Goal: Check status: Check status

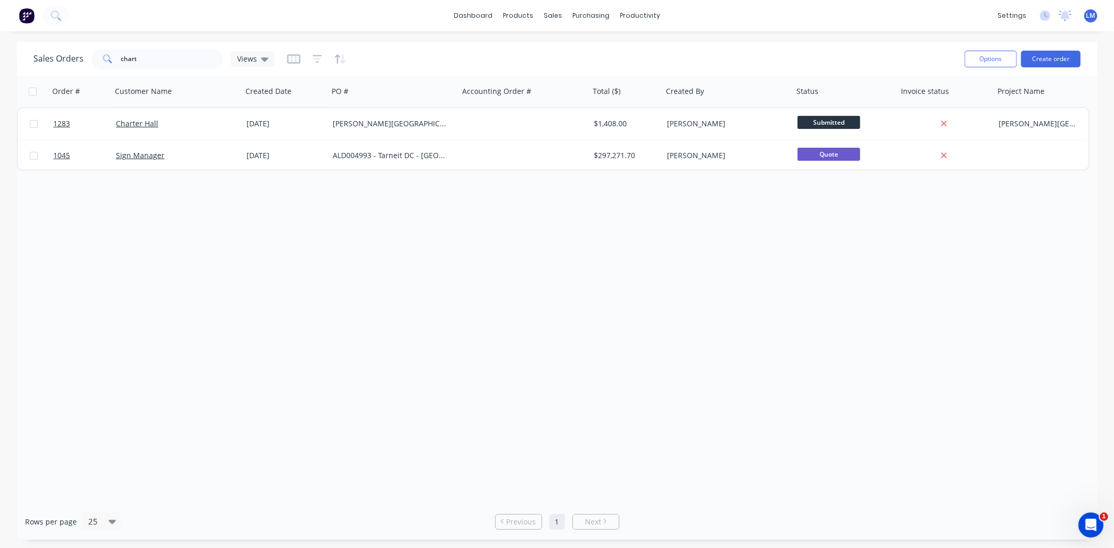
drag, startPoint x: 0, startPoint y: 0, endPoint x: 508, endPoint y: 313, distance: 596.6
click at [508, 313] on div "Order # Customer Name Created Date PO # Accounting Order # Total ($) Created By…" at bounding box center [557, 290] width 1081 height 428
drag, startPoint x: 158, startPoint y: 63, endPoint x: 103, endPoint y: 62, distance: 54.8
click at [107, 63] on div "chart" at bounding box center [157, 59] width 131 height 21
click at [465, 401] on div "Order # Customer Name Created Date PO # Accounting Order # Total ($) Created By…" at bounding box center [557, 290] width 1081 height 428
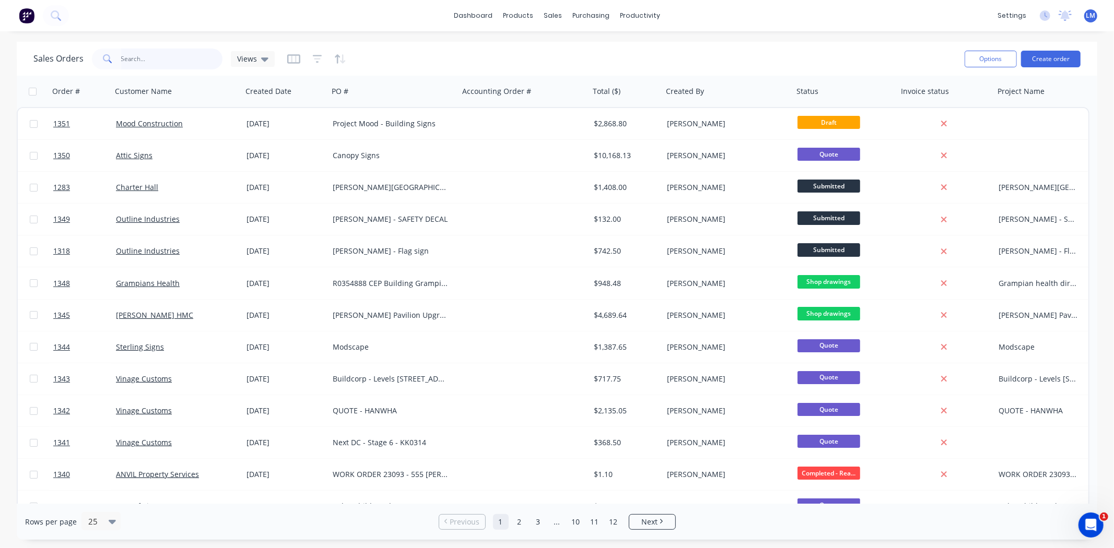
click at [144, 57] on input "text" at bounding box center [172, 59] width 102 height 21
type input "1253"
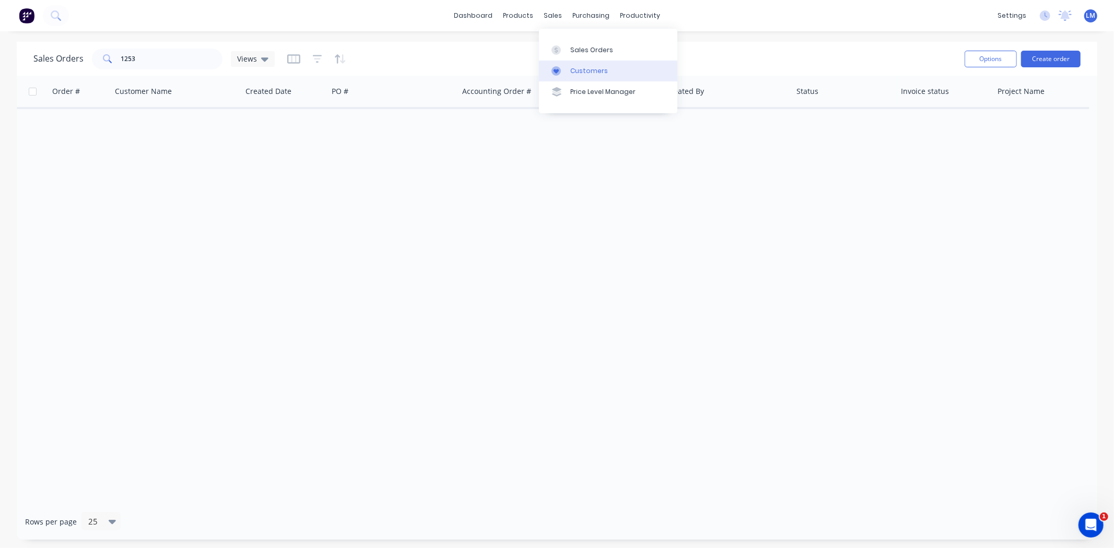
click at [582, 69] on div "Customers" at bounding box center [589, 70] width 38 height 9
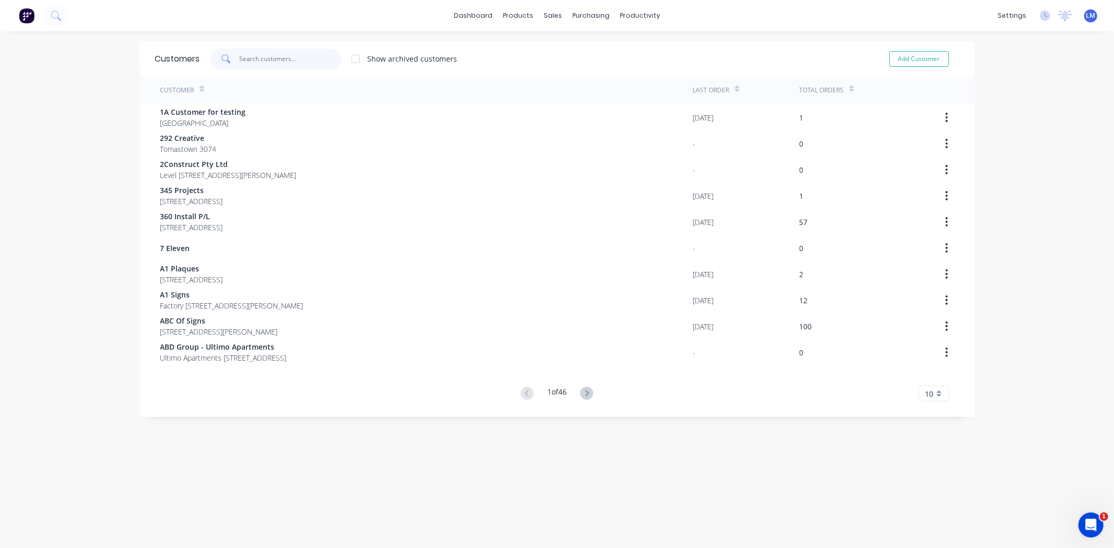
click at [309, 58] on input "text" at bounding box center [290, 59] width 102 height 21
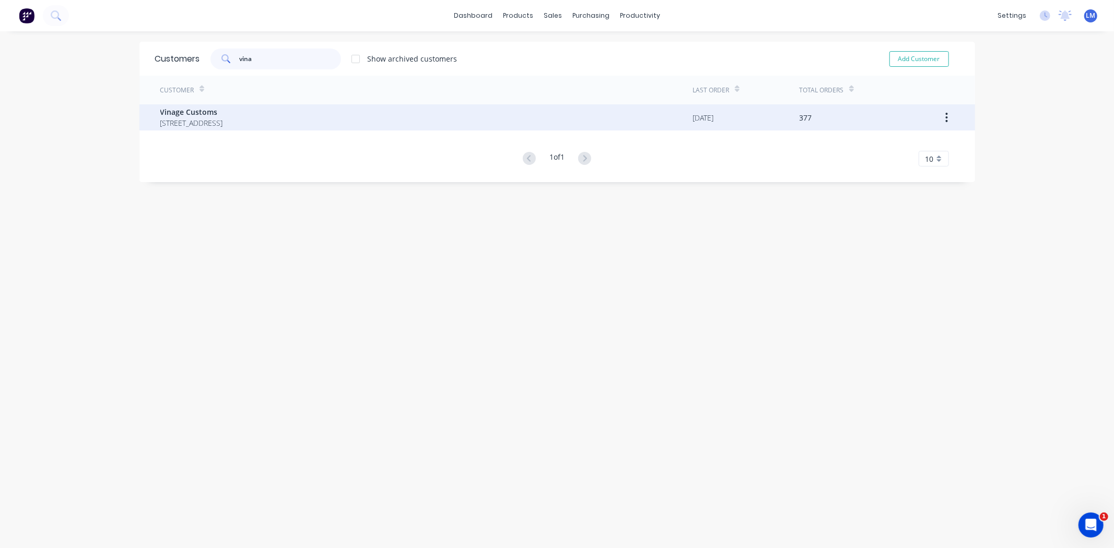
type input "vina"
click at [223, 123] on span "[STREET_ADDRESS]" at bounding box center [191, 123] width 63 height 11
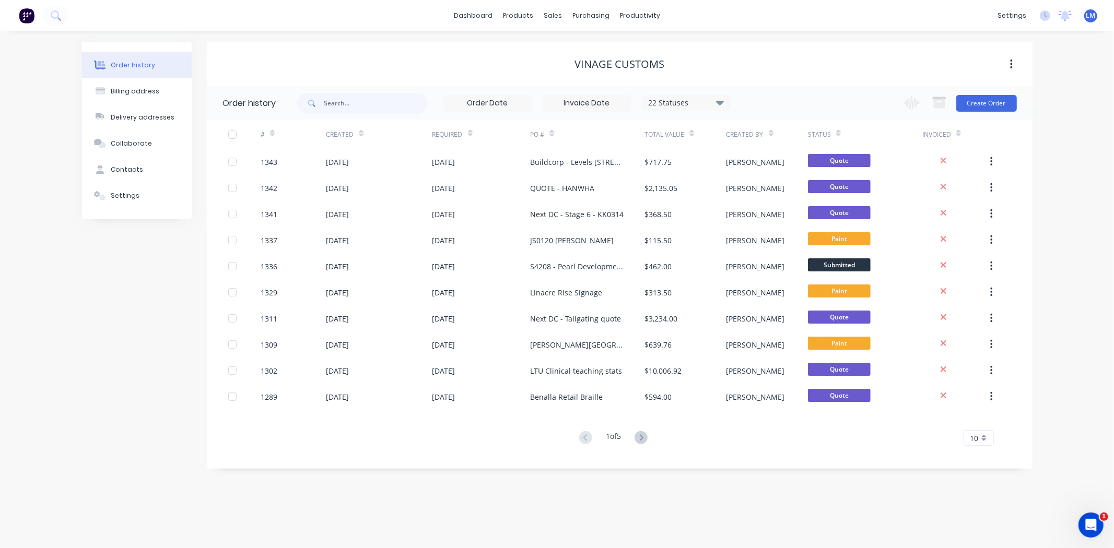
click at [721, 101] on icon at bounding box center [720, 102] width 8 height 5
click at [772, 223] on label at bounding box center [772, 223] width 0 height 0
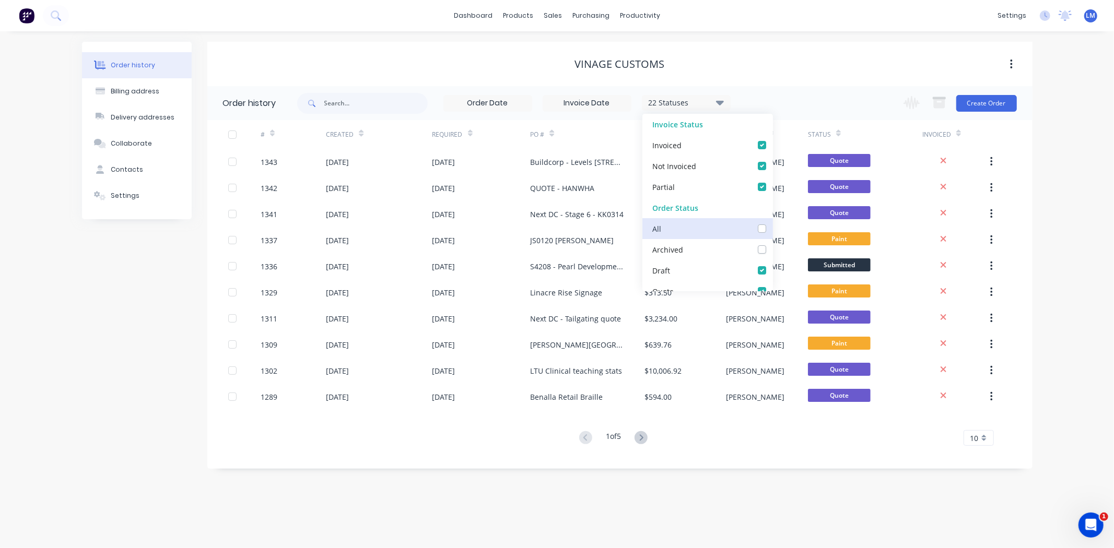
click at [772, 230] on input "checkbox" at bounding box center [776, 228] width 8 height 10
checkbox input "true"
click at [778, 76] on div "Vinage Customs" at bounding box center [619, 64] width 825 height 44
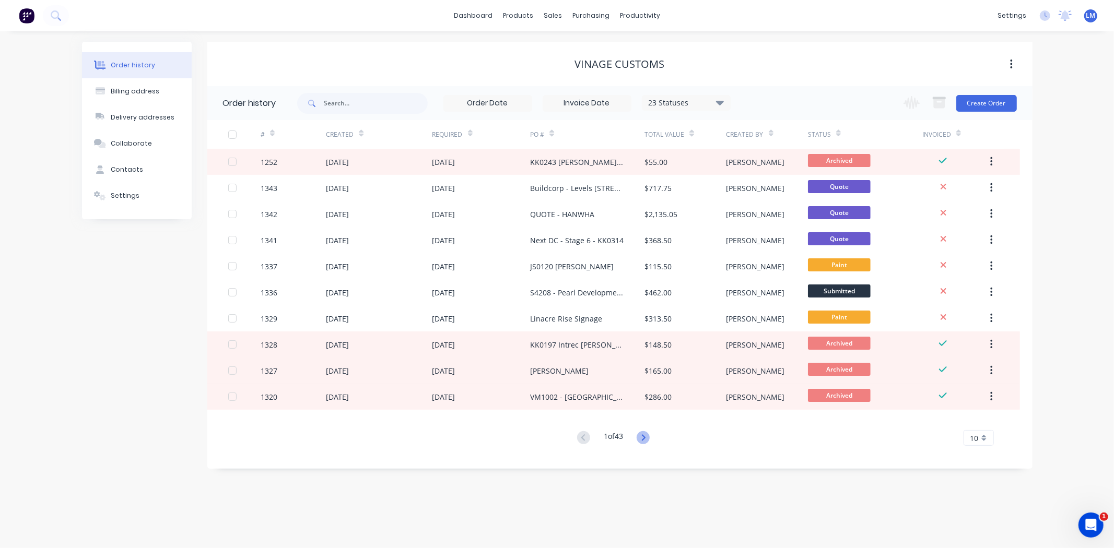
click at [641, 439] on icon at bounding box center [643, 437] width 13 height 13
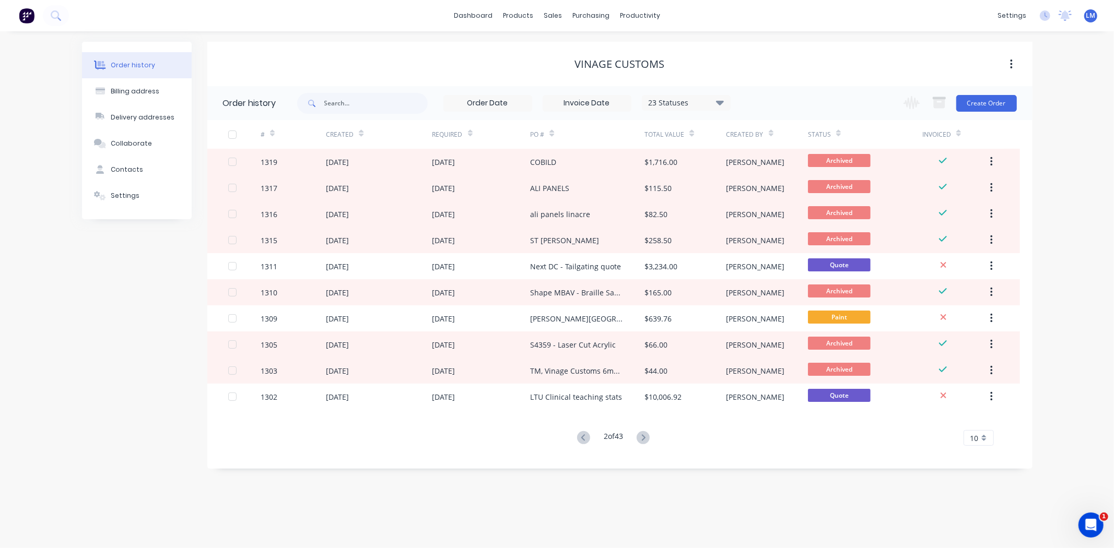
click at [641, 439] on icon at bounding box center [643, 437] width 13 height 13
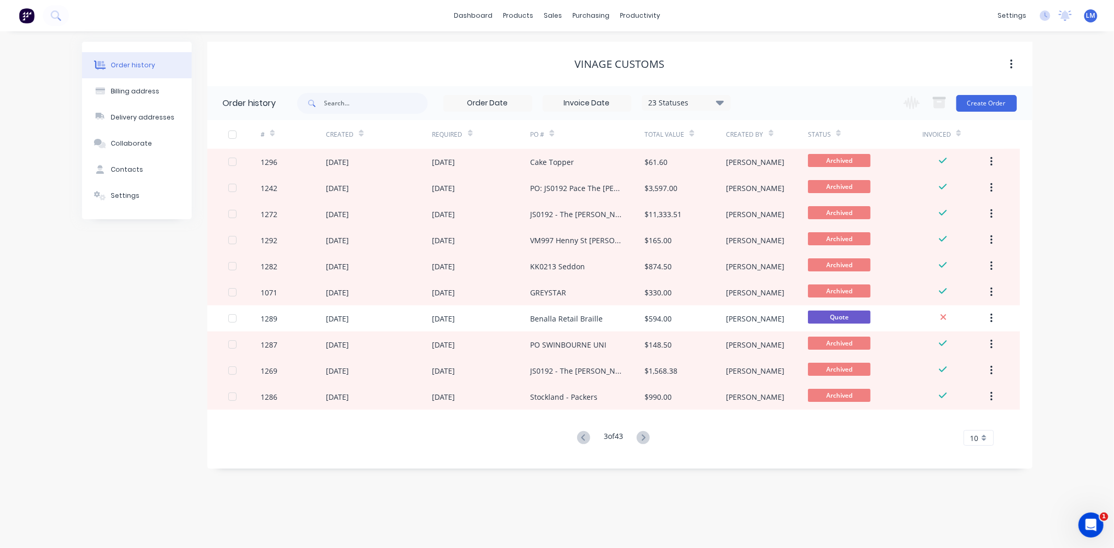
click at [641, 439] on icon at bounding box center [643, 437] width 13 height 13
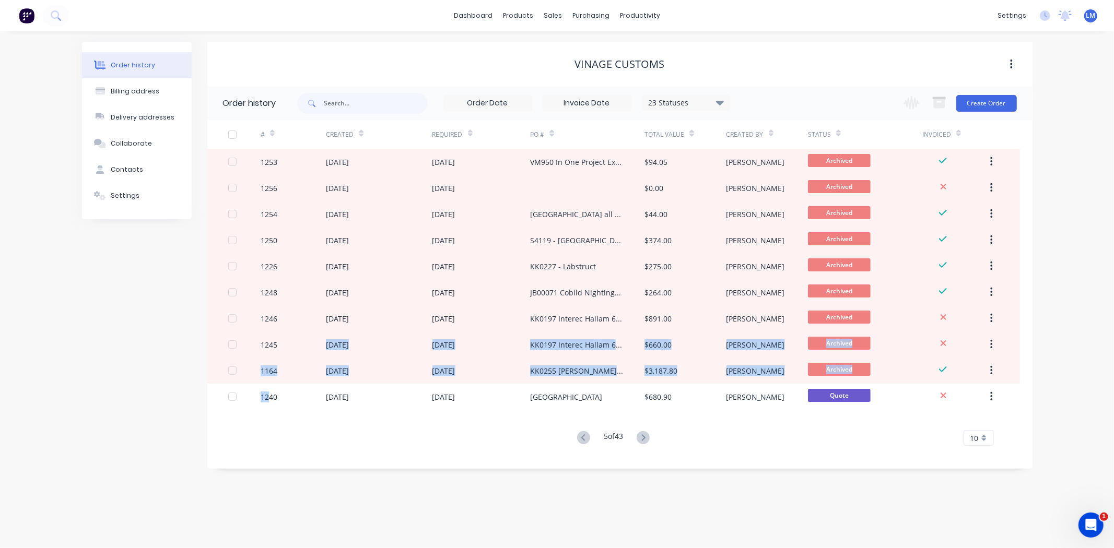
drag, startPoint x: 290, startPoint y: 362, endPoint x: 46, endPoint y: 453, distance: 261.0
click at [122, 458] on div "Order history Billing address Delivery addresses Collaborate Contacts Settings …" at bounding box center [557, 255] width 951 height 427
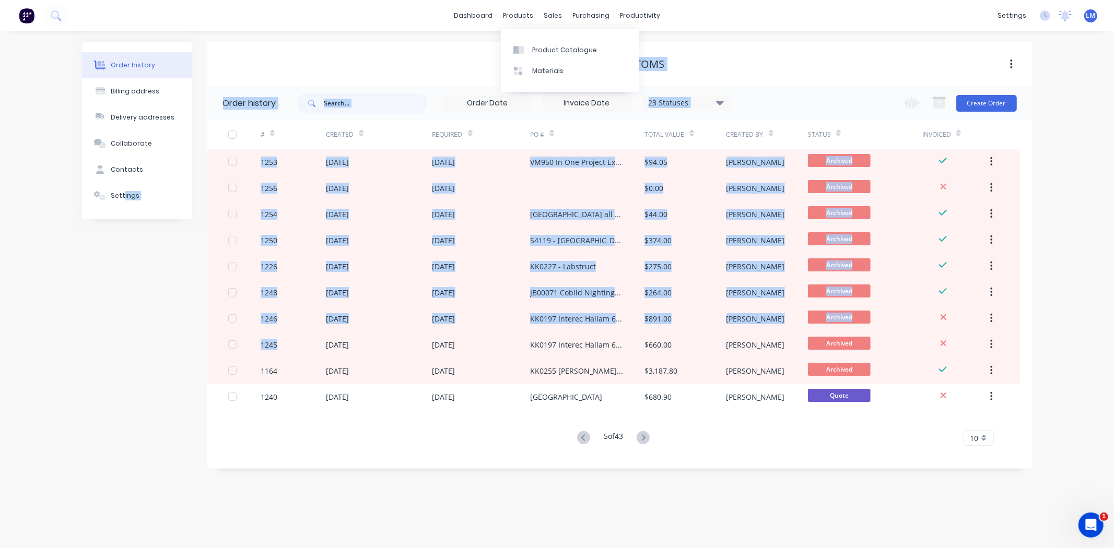
click at [432, 46] on div "Vinage Customs" at bounding box center [619, 64] width 825 height 44
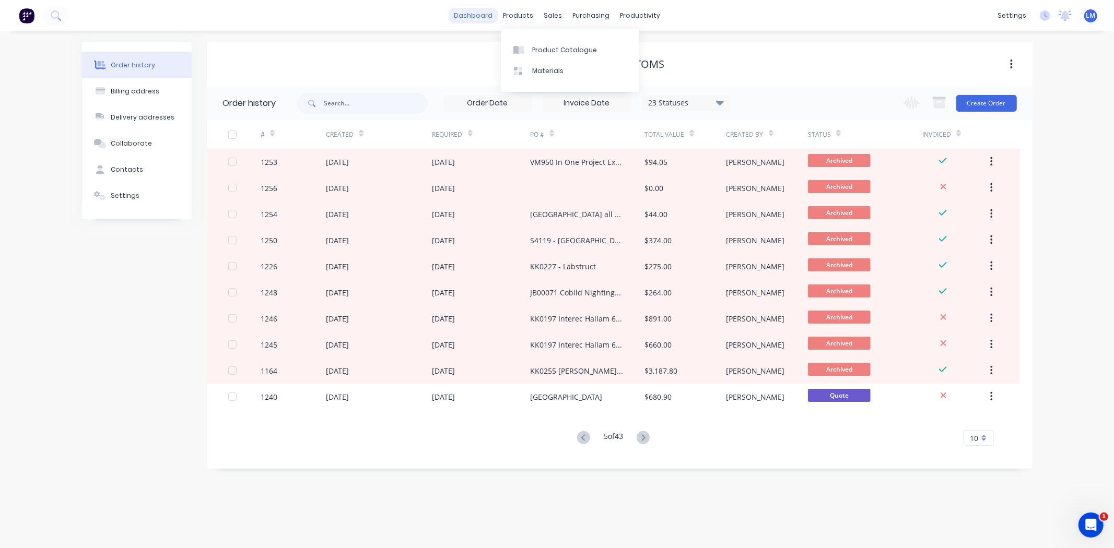
click at [484, 15] on link "dashboard" at bounding box center [473, 16] width 49 height 16
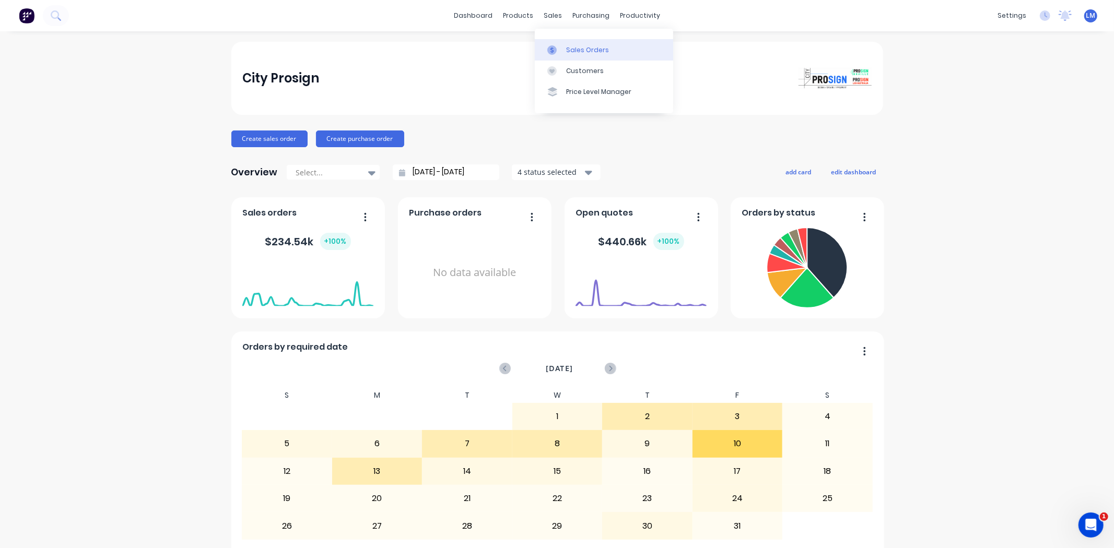
click at [593, 51] on div "Sales Orders" at bounding box center [587, 49] width 43 height 9
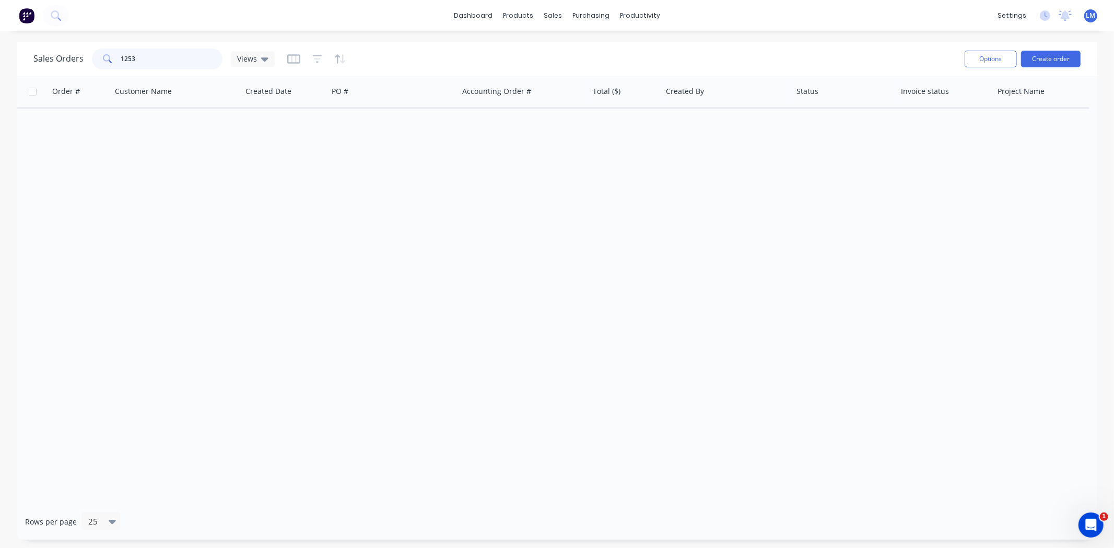
drag, startPoint x: 163, startPoint y: 54, endPoint x: 101, endPoint y: 65, distance: 63.5
click at [101, 65] on div "1253" at bounding box center [157, 59] width 131 height 21
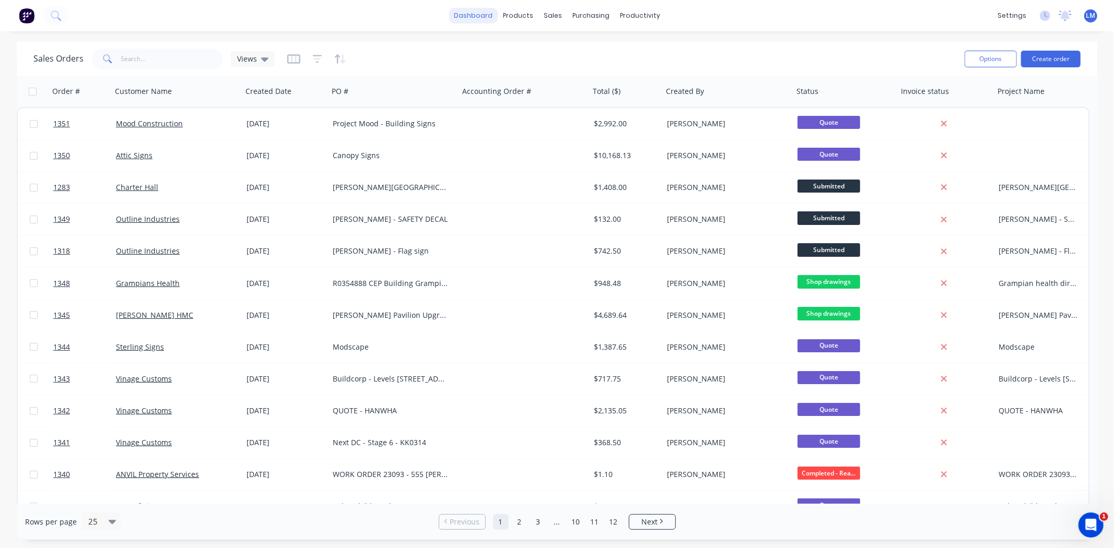
click at [477, 14] on link "dashboard" at bounding box center [473, 16] width 49 height 16
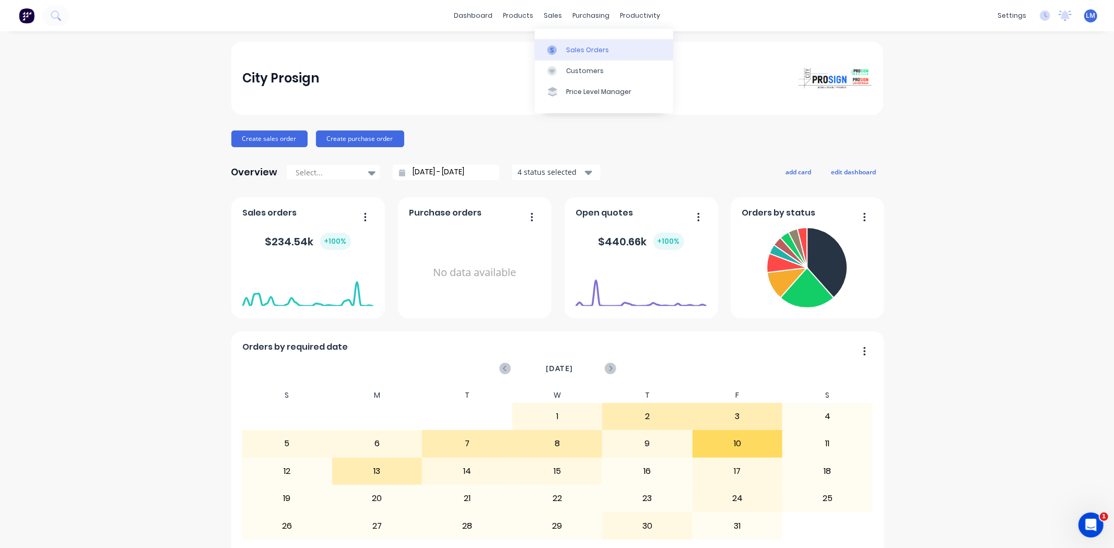
click at [570, 46] on div "Sales Orders" at bounding box center [587, 49] width 43 height 9
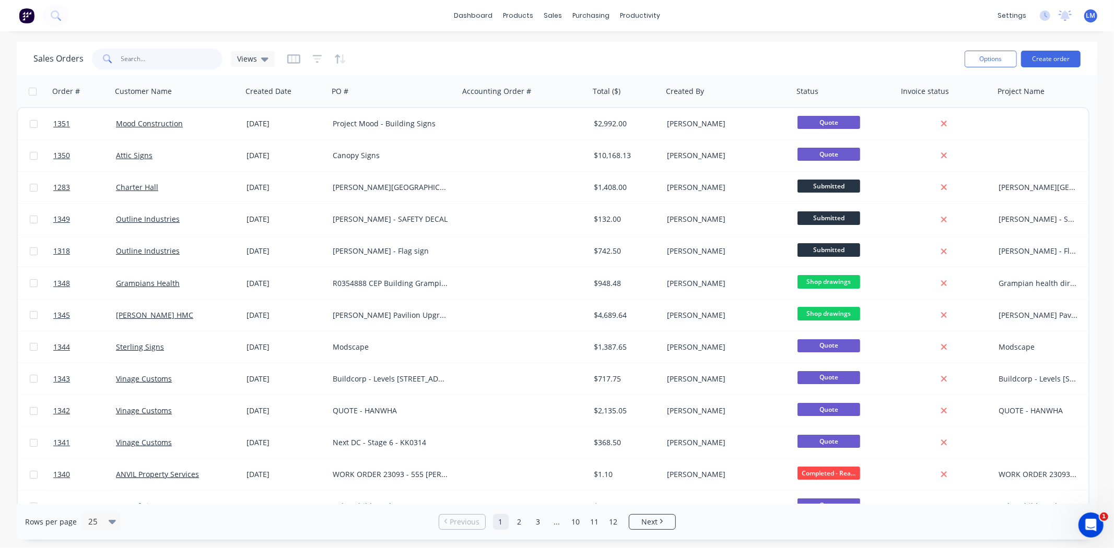
click at [178, 61] on input "text" at bounding box center [172, 59] width 102 height 21
type input "proled"
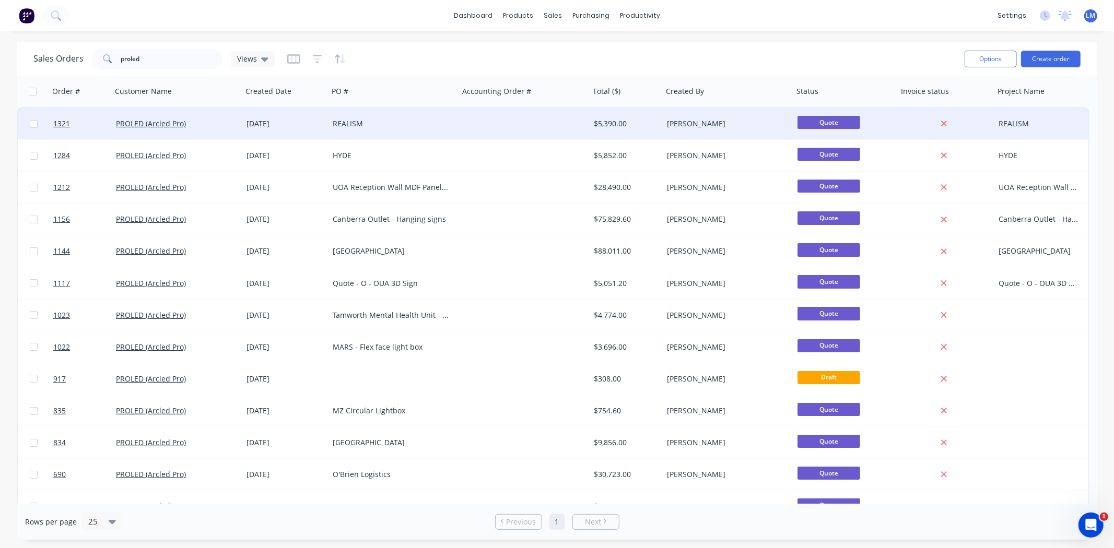
click at [421, 125] on div "REALISM" at bounding box center [391, 124] width 116 height 10
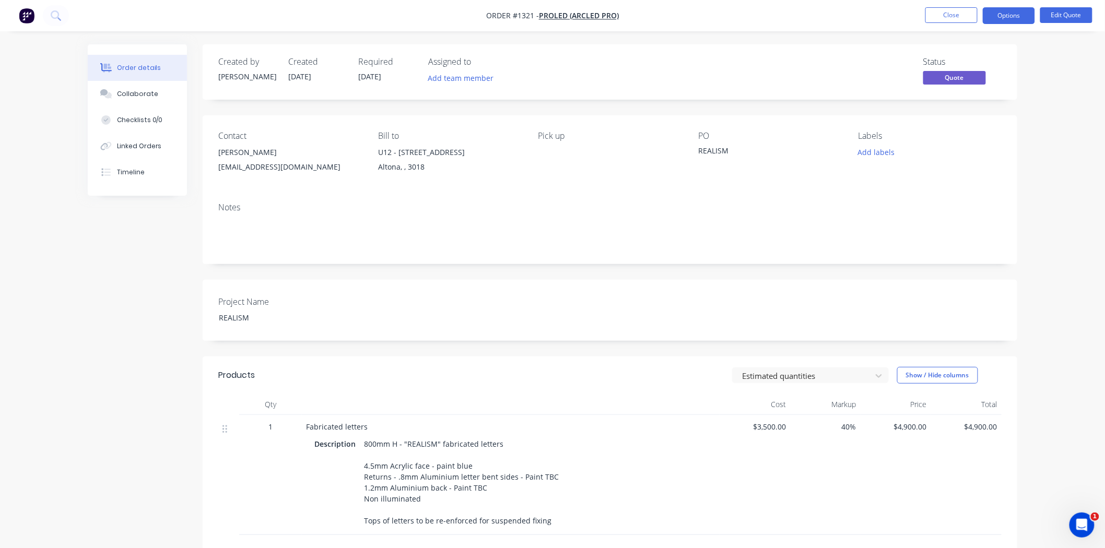
click at [173, 321] on div "Created by [PERSON_NAME] Created [DATE] Required [DATE] Assigned to Add team me…" at bounding box center [553, 382] width 930 height 677
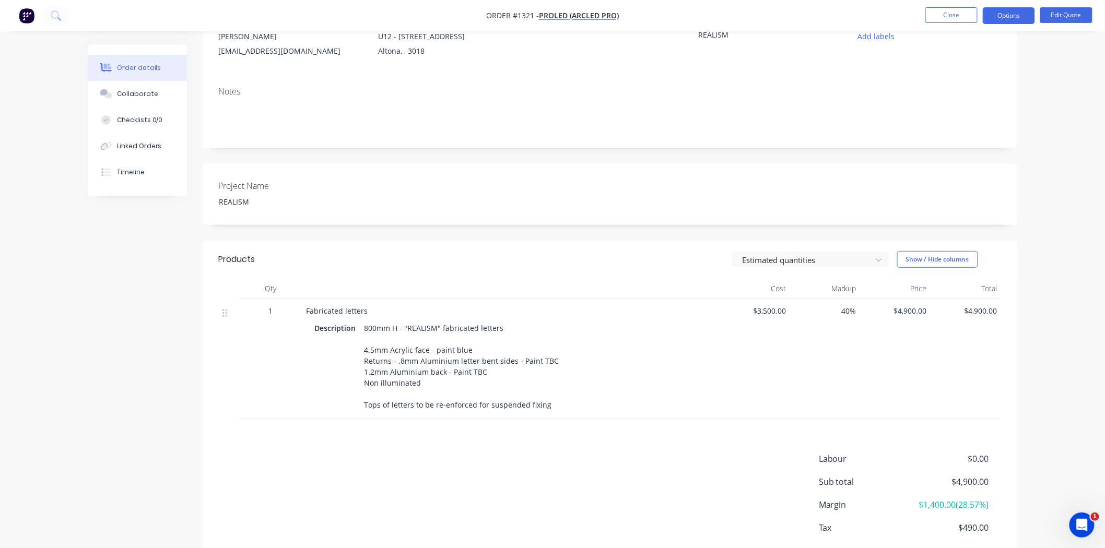
scroll to position [174, 0]
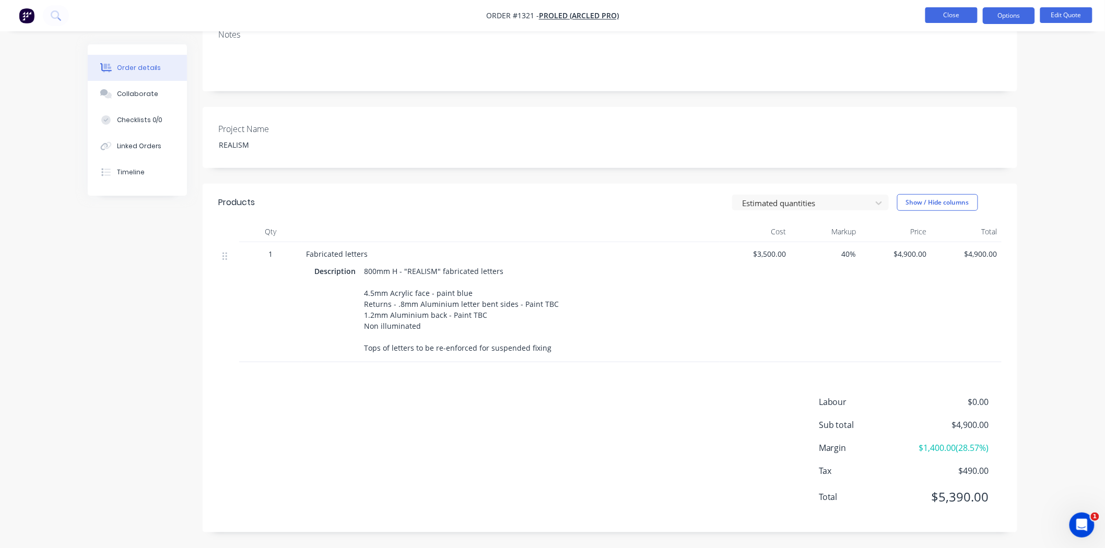
click at [946, 19] on button "Close" at bounding box center [951, 15] width 52 height 16
